Goal: Use online tool/utility: Utilize a website feature to perform a specific function

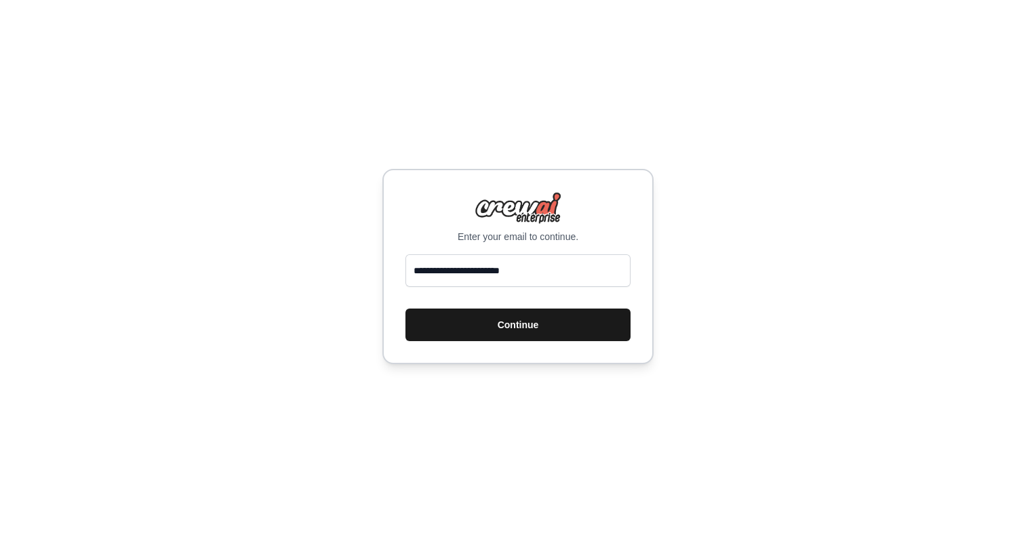
click at [588, 319] on button "Continue" at bounding box center [517, 324] width 225 height 33
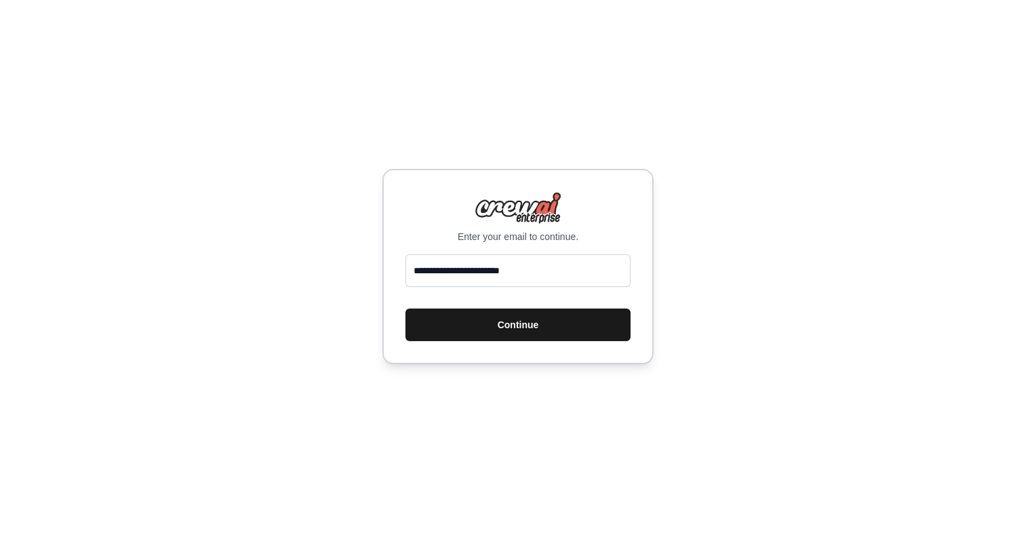
click at [588, 319] on button "Continue" at bounding box center [517, 324] width 225 height 33
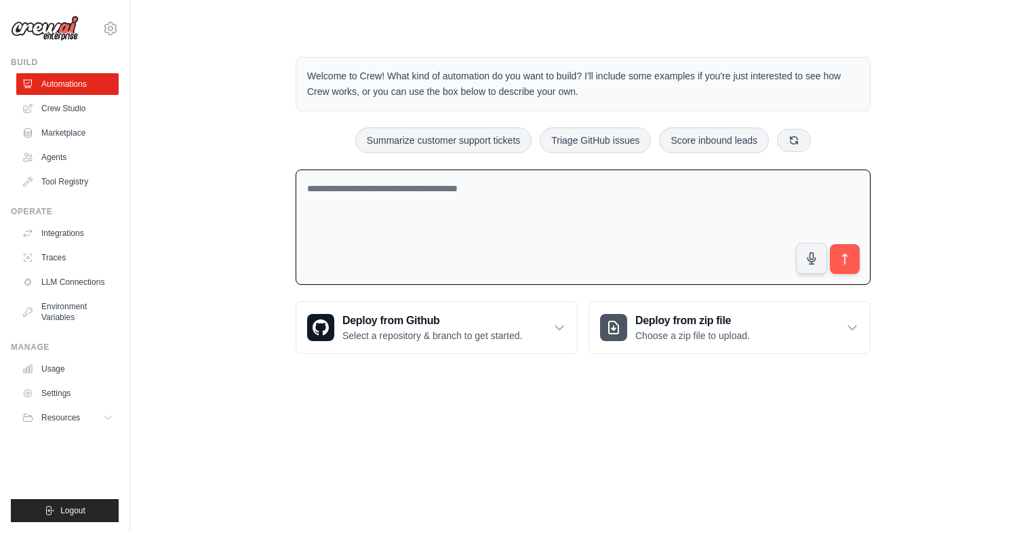
click at [596, 196] on textarea at bounding box center [583, 227] width 575 height 116
paste textarea "**********"
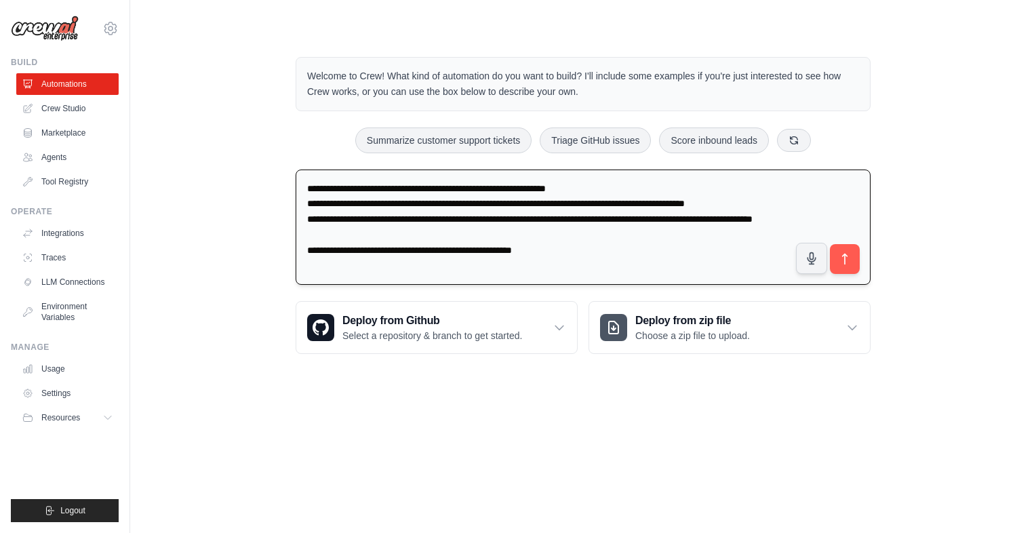
type textarea "**********"
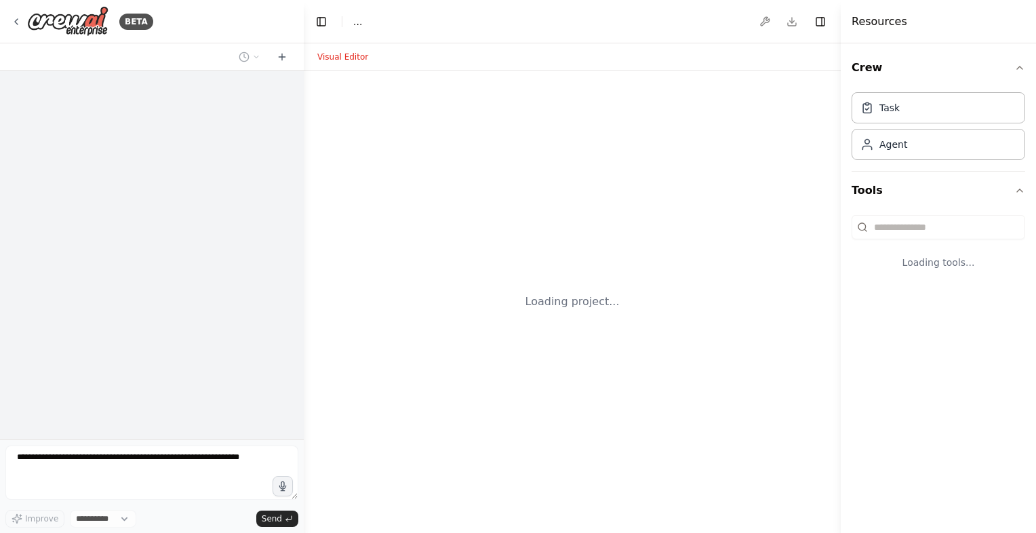
select select "****"
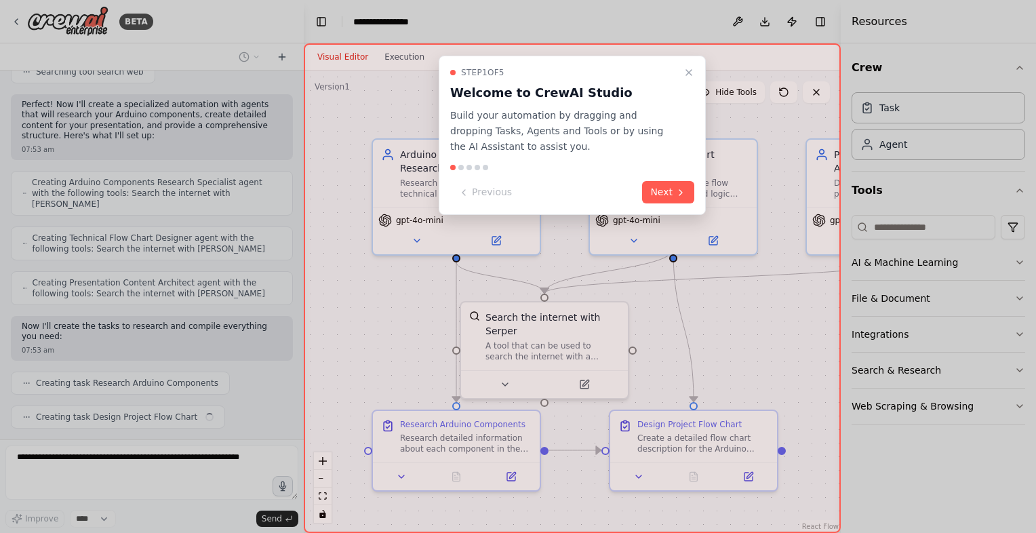
scroll to position [369, 0]
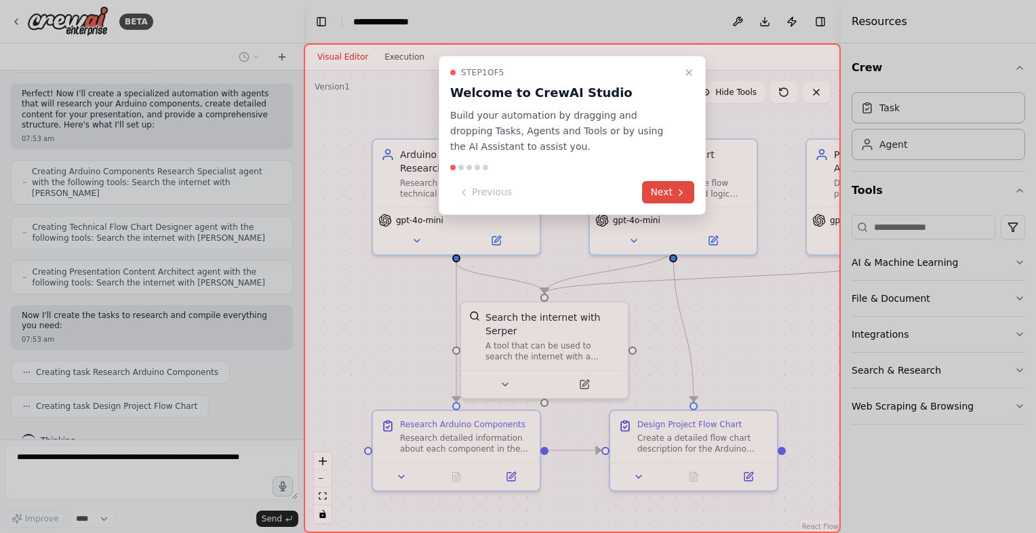
click at [661, 194] on button "Next" at bounding box center [668, 192] width 52 height 22
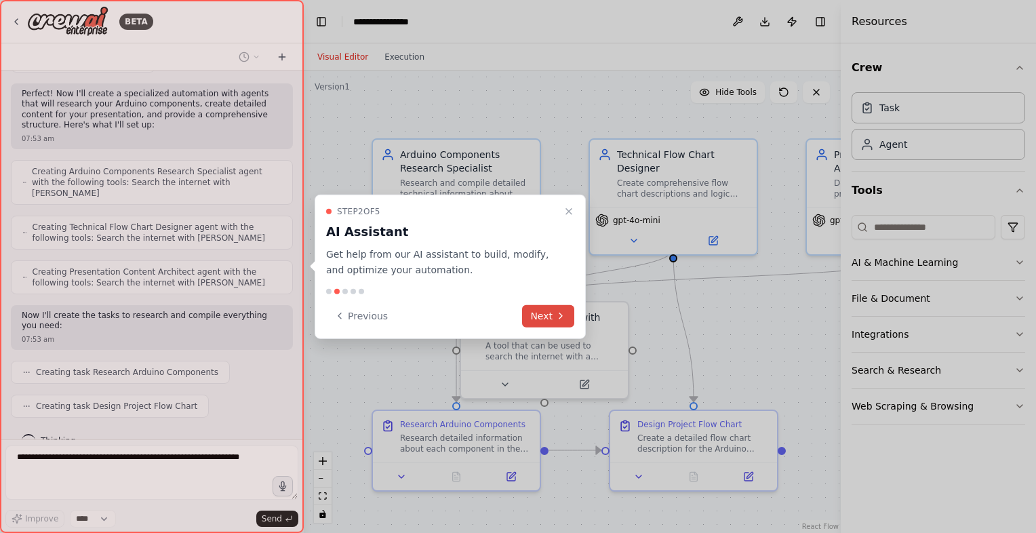
click at [557, 316] on icon at bounding box center [560, 316] width 11 height 11
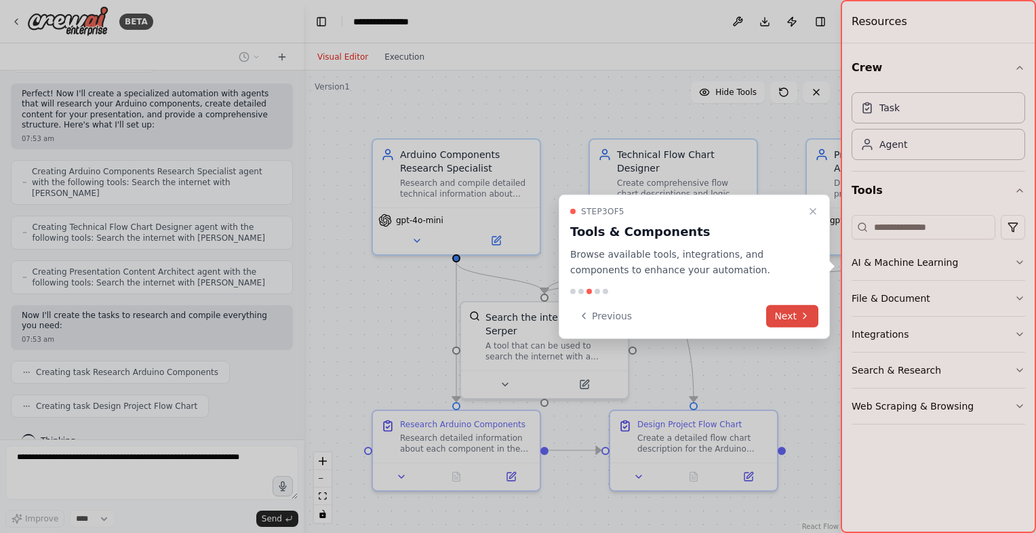
click at [790, 311] on button "Next" at bounding box center [792, 315] width 52 height 22
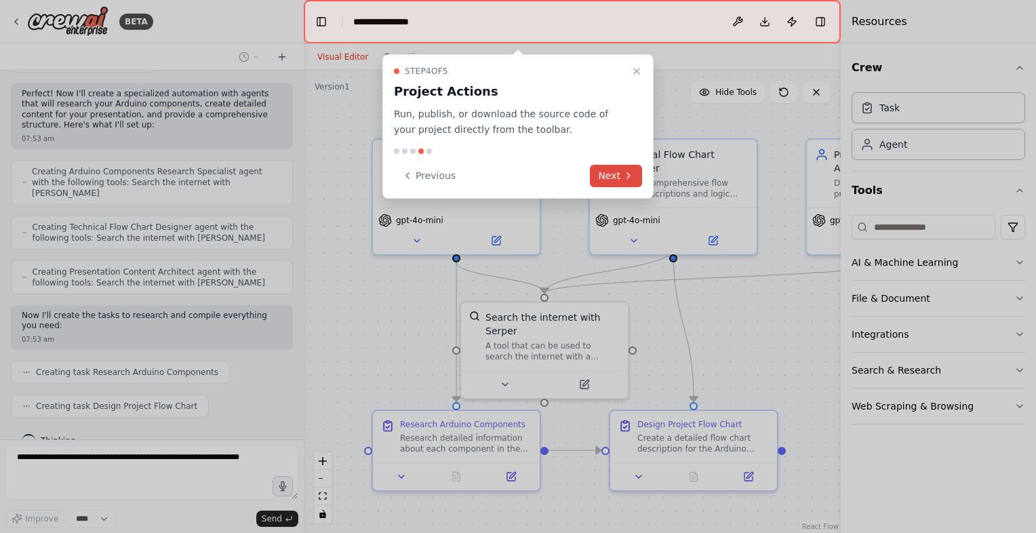
click at [622, 176] on button "Next" at bounding box center [616, 176] width 52 height 22
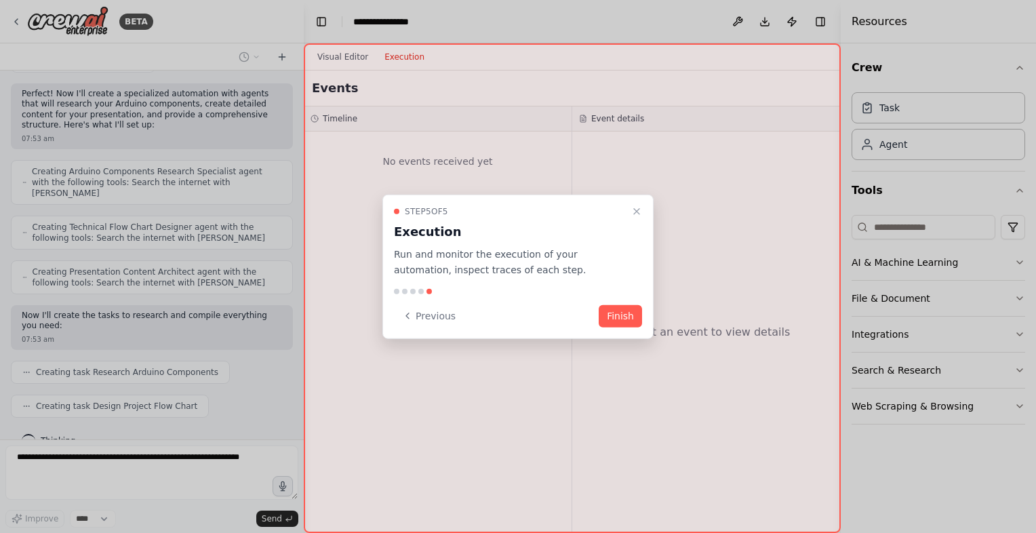
scroll to position [402, 0]
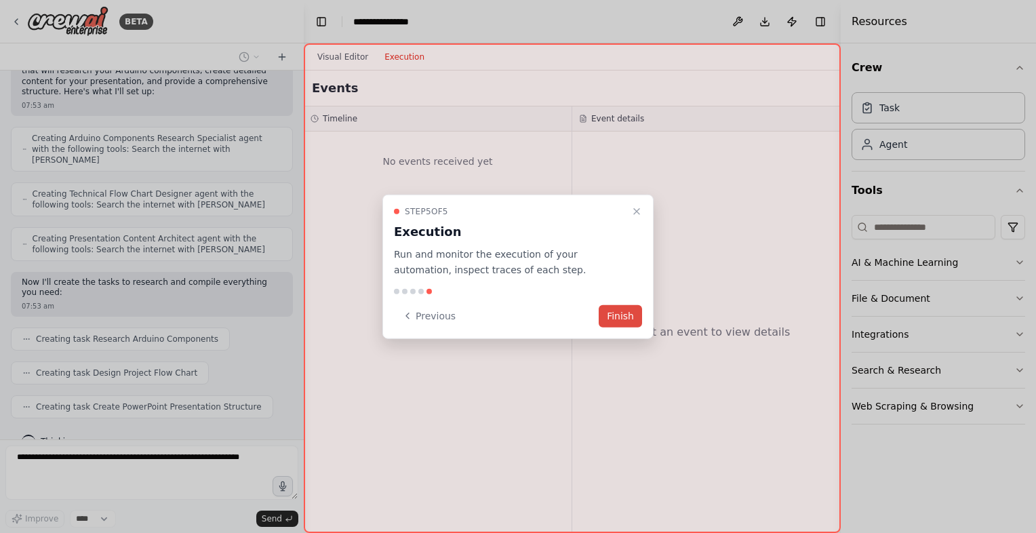
click at [624, 316] on button "Finish" at bounding box center [620, 315] width 43 height 22
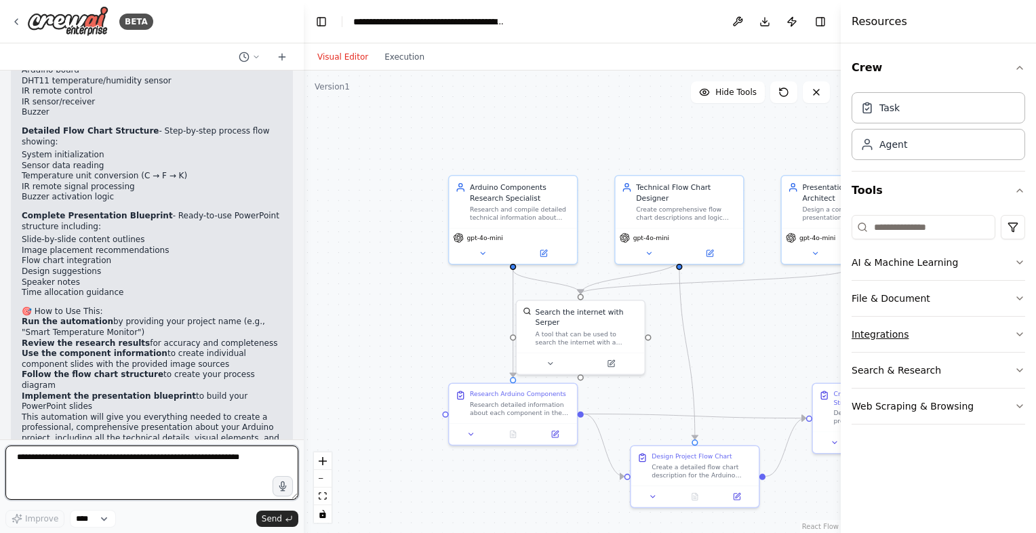
scroll to position [1169, 0]
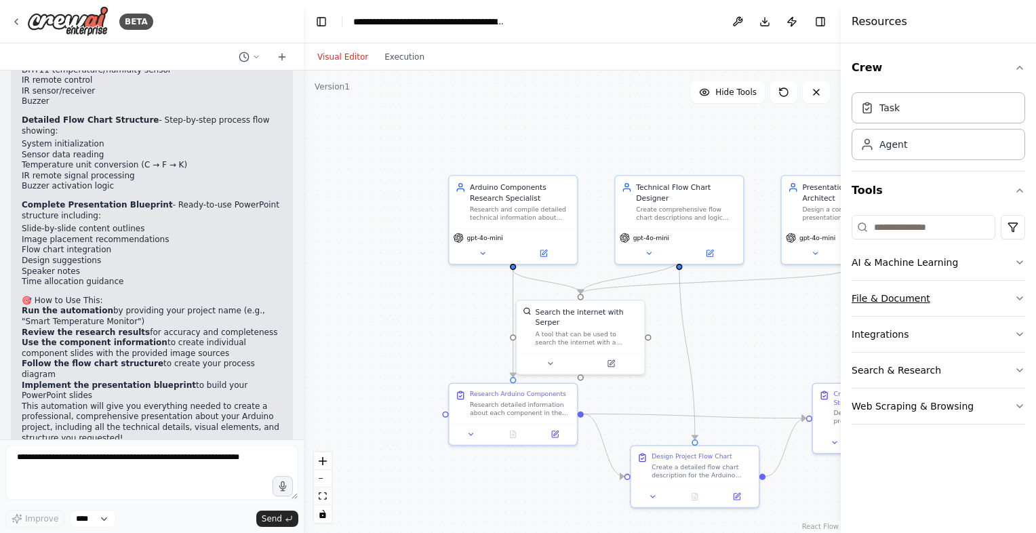
click at [1024, 297] on icon "button" at bounding box center [1019, 298] width 11 height 11
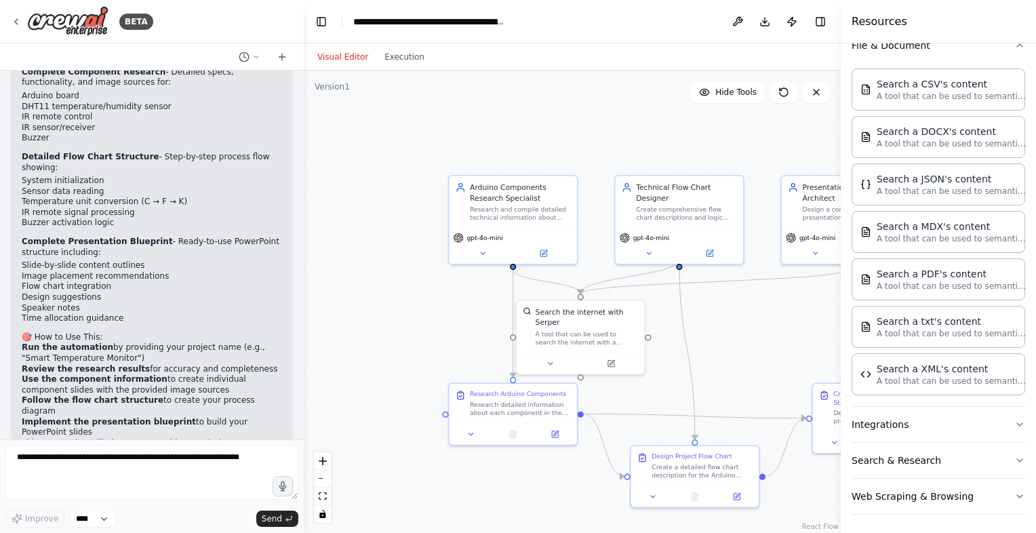
scroll to position [1138, 0]
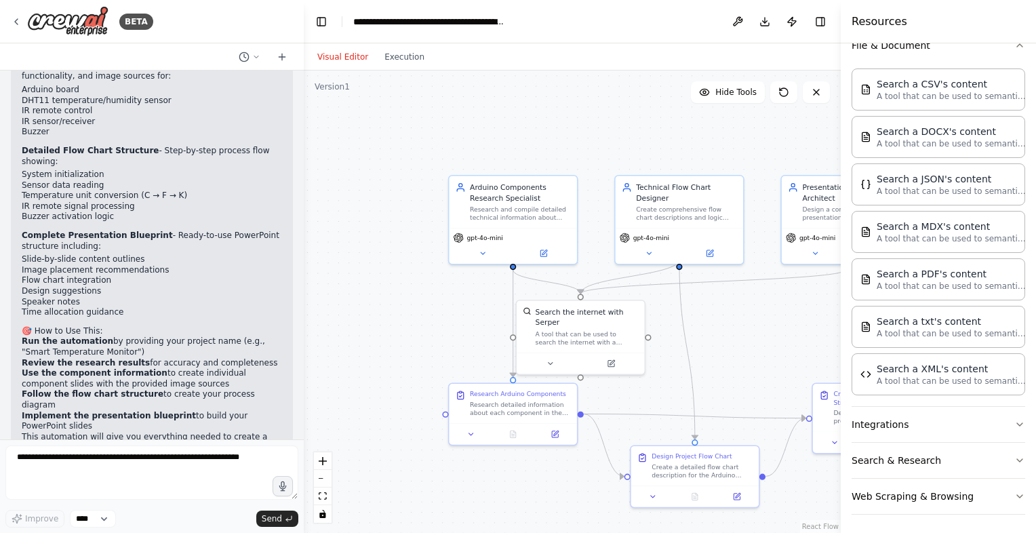
click at [396, 71] on div ".deletable-edge-delete-btn { width: 20px; height: 20px; border: 0px solid #ffff…" at bounding box center [572, 302] width 537 height 462
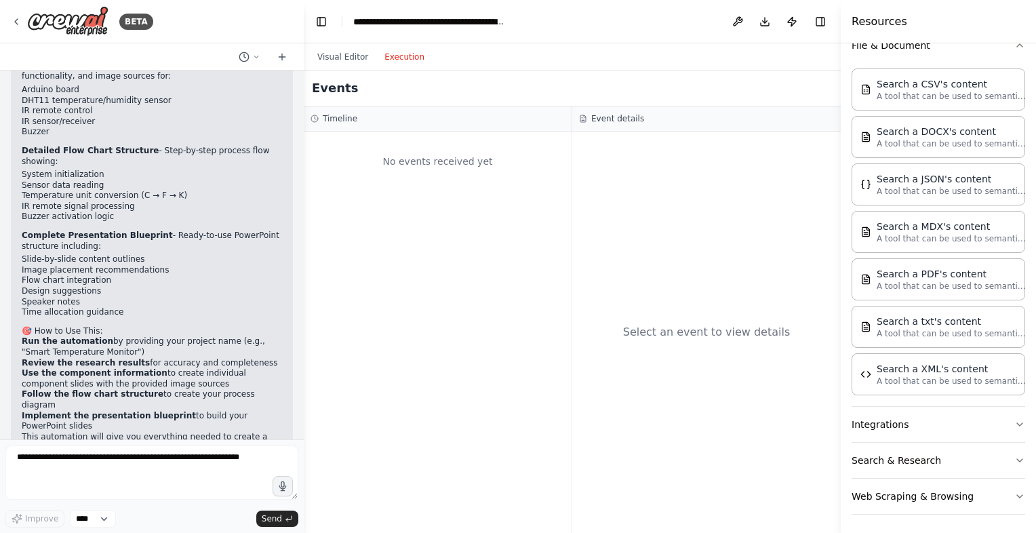
click at [399, 60] on button "Execution" at bounding box center [404, 57] width 56 height 16
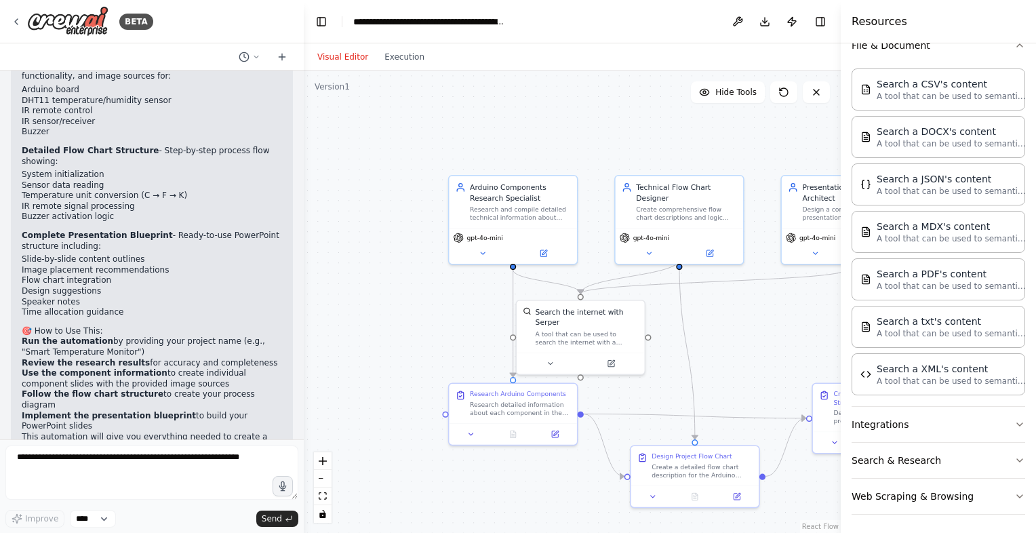
click at [342, 56] on button "Visual Editor" at bounding box center [342, 57] width 67 height 16
click at [144, 462] on textarea at bounding box center [151, 472] width 293 height 54
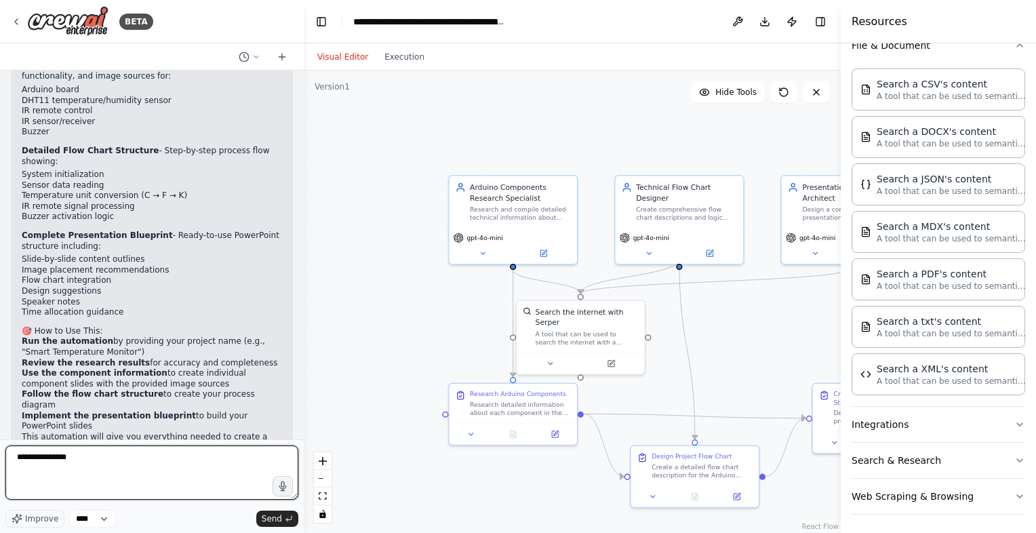
type textarea "**********"
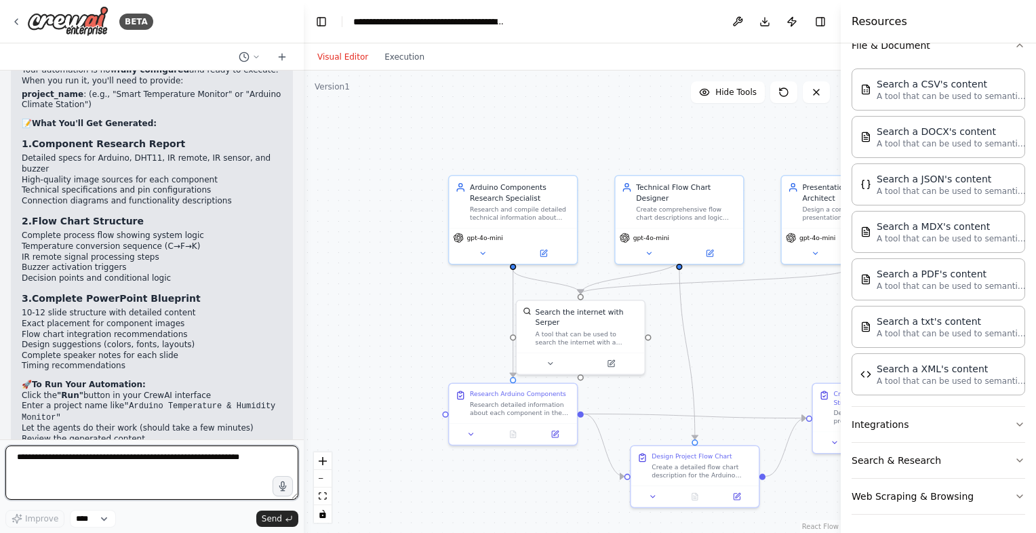
scroll to position [1765, 0]
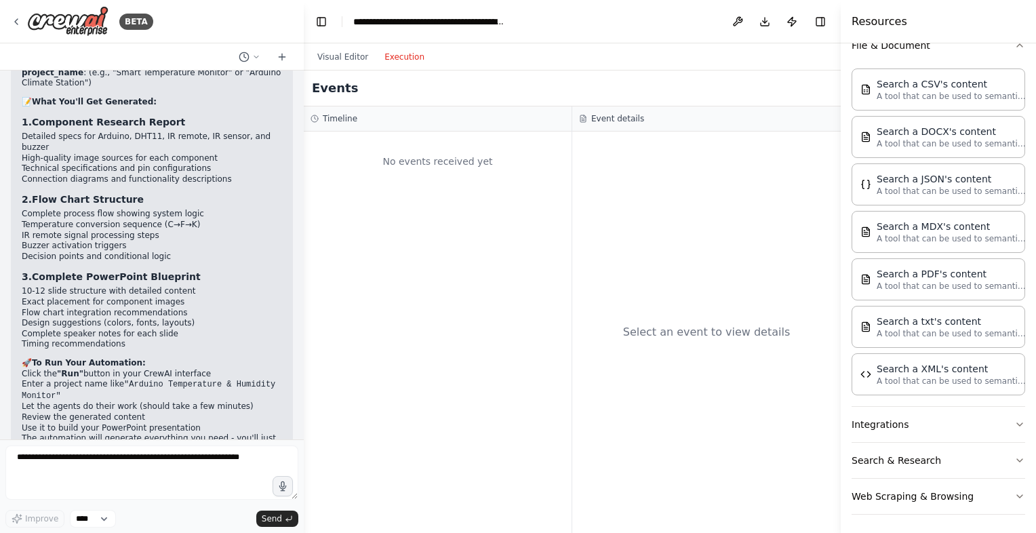
click at [396, 60] on button "Execution" at bounding box center [404, 57] width 56 height 16
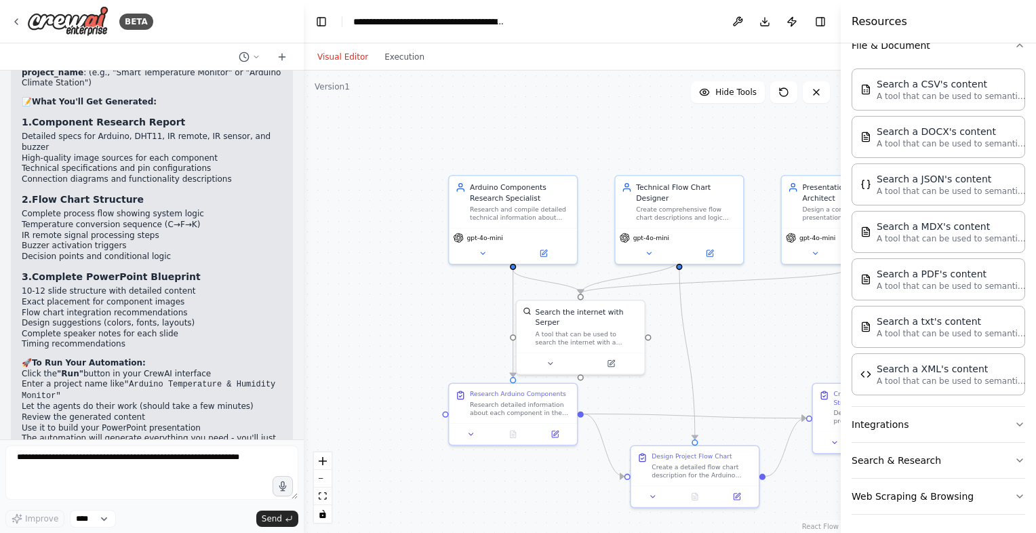
click at [345, 53] on button "Visual Editor" at bounding box center [342, 57] width 67 height 16
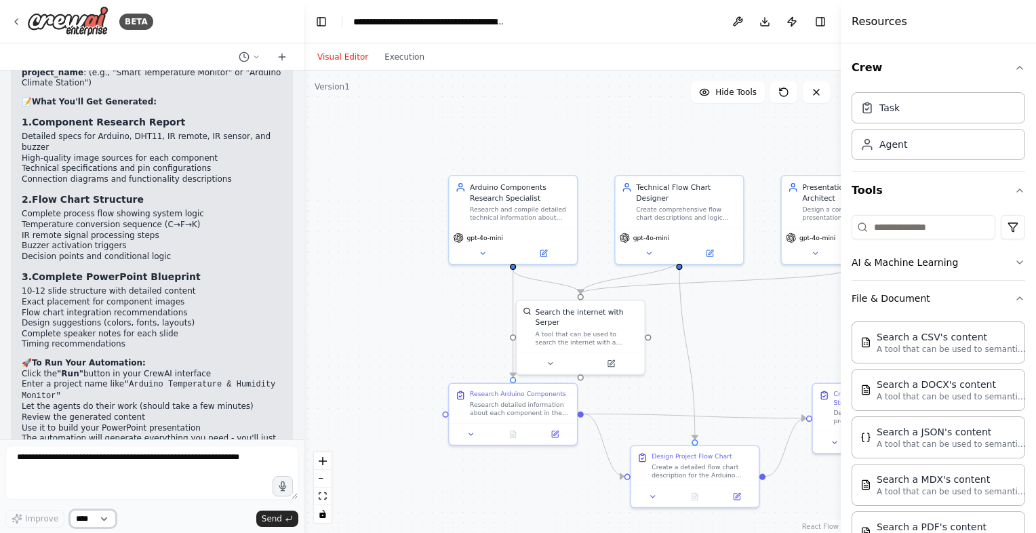
click at [111, 519] on select "****" at bounding box center [93, 519] width 46 height 18
click at [130, 458] on textarea at bounding box center [151, 472] width 293 height 54
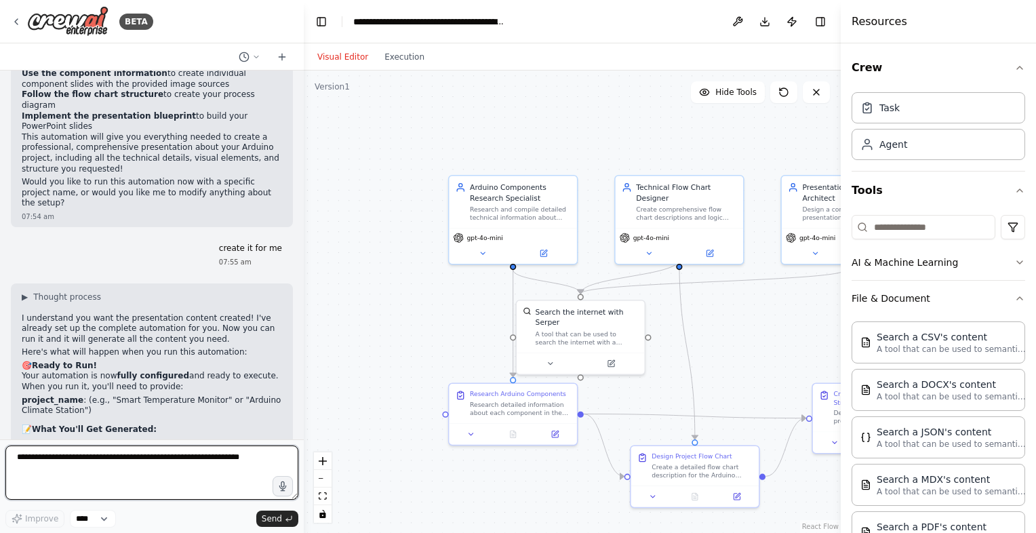
scroll to position [1435, 0]
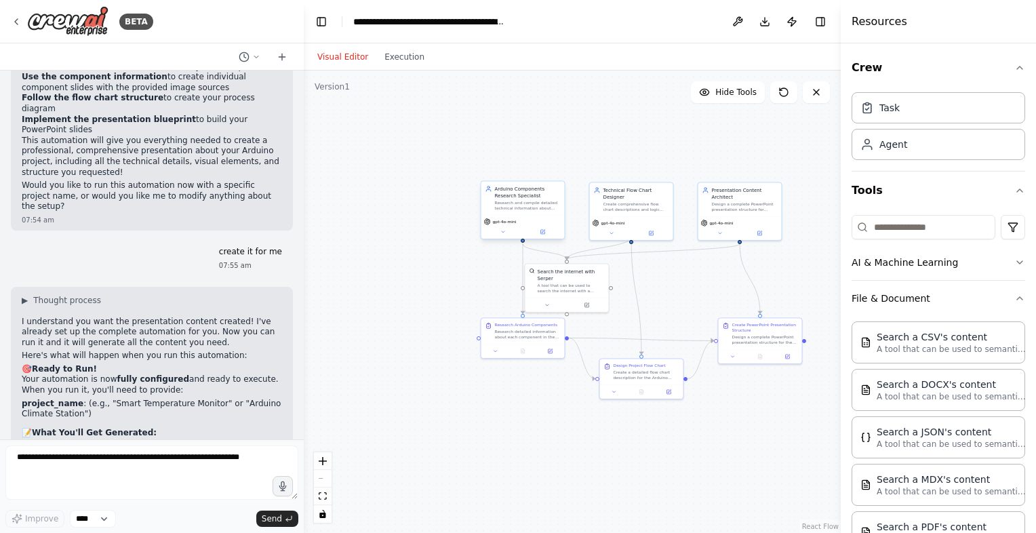
click at [535, 217] on div "gpt-4o-mini" at bounding box center [522, 227] width 83 height 24
click at [505, 203] on div "Research and compile detailed technical information about Arduino project compo…" at bounding box center [528, 205] width 66 height 11
click at [504, 233] on icon at bounding box center [502, 231] width 5 height 5
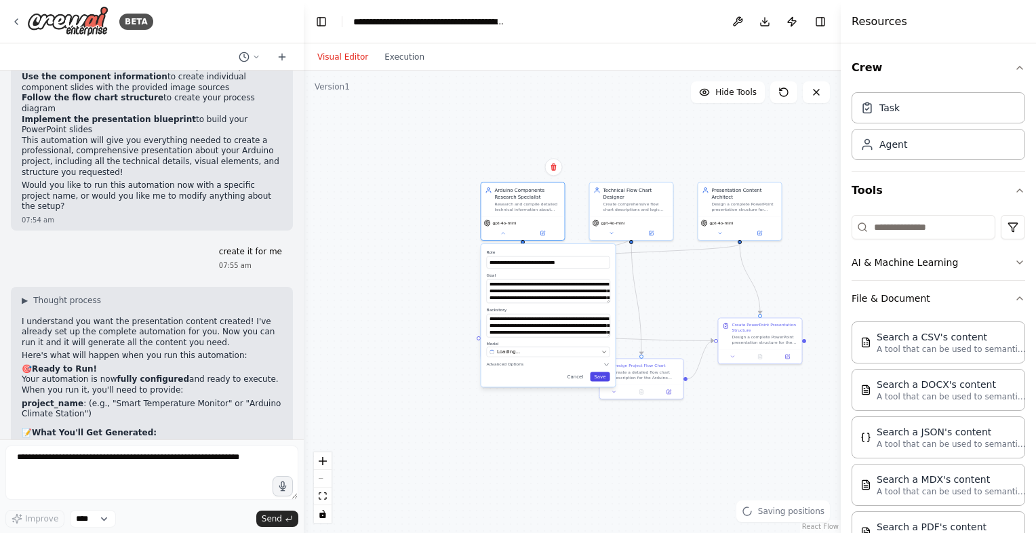
click at [603, 376] on button "Save" at bounding box center [600, 376] width 20 height 9
click at [614, 228] on button at bounding box center [612, 232] width 39 height 8
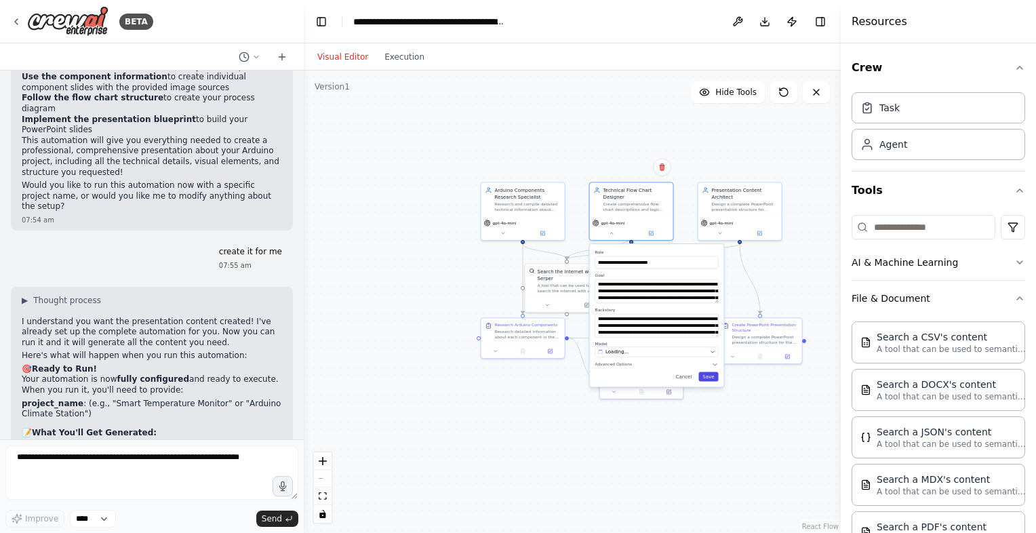
click at [713, 372] on button "Save" at bounding box center [708, 376] width 20 height 9
click at [724, 235] on button at bounding box center [720, 232] width 39 height 8
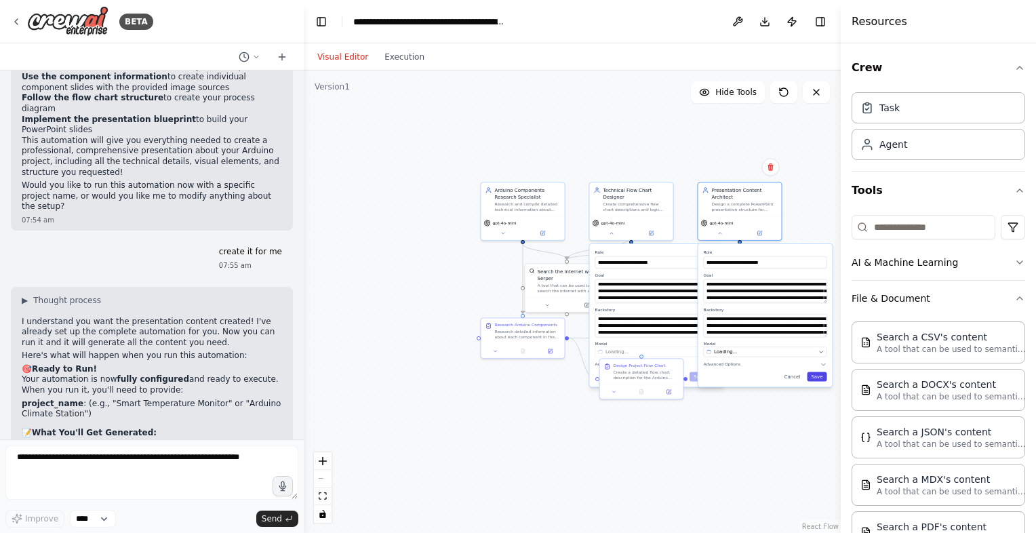
click at [824, 380] on button "Save" at bounding box center [817, 376] width 20 height 9
click at [548, 300] on button at bounding box center [547, 304] width 39 height 8
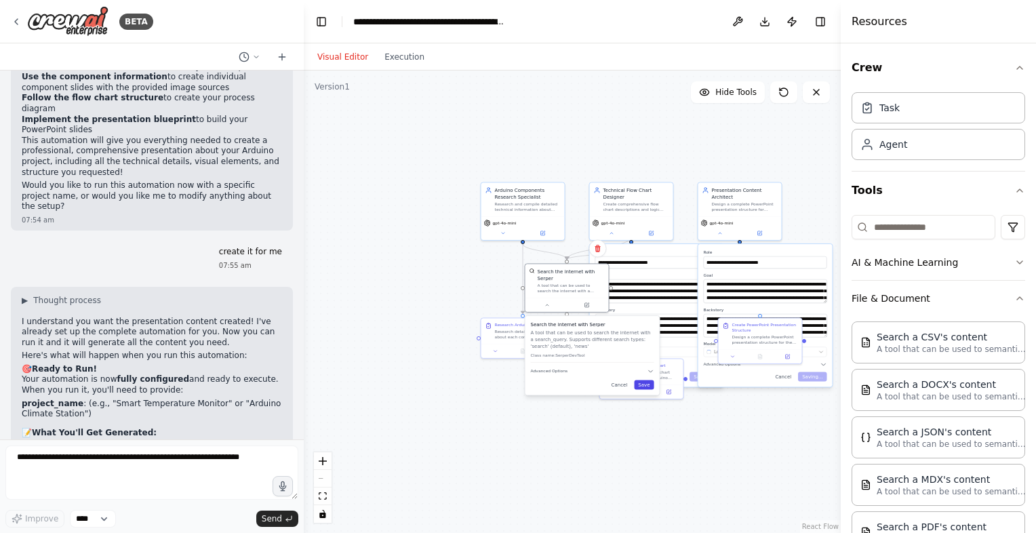
click at [643, 380] on button "Save" at bounding box center [644, 384] width 20 height 9
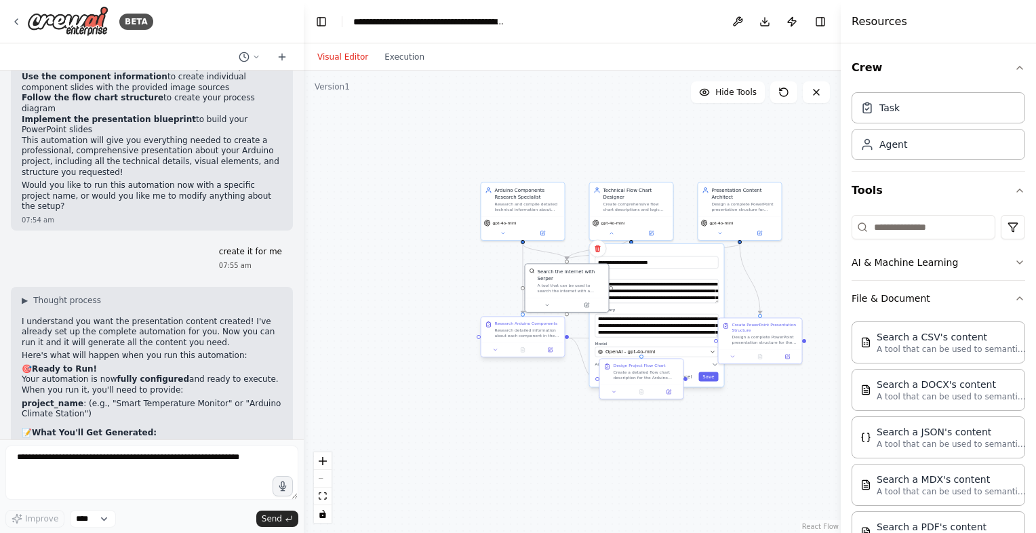
click at [501, 354] on div at bounding box center [522, 349] width 83 height 14
